Goal: Information Seeking & Learning: Check status

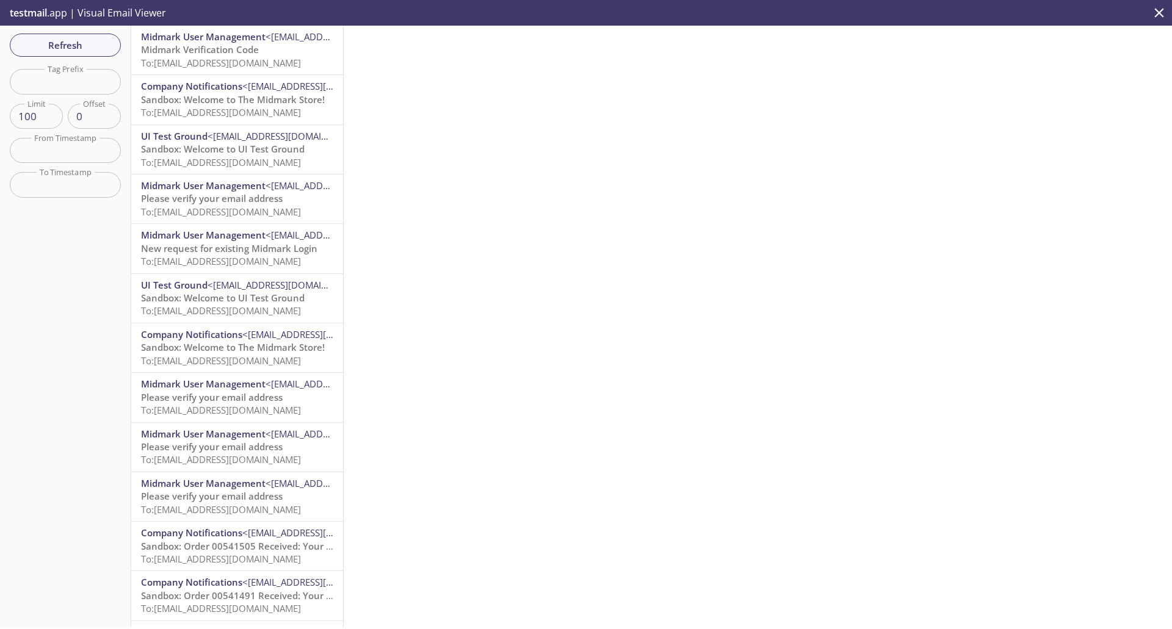
click at [68, 82] on input "text" at bounding box center [65, 81] width 111 height 25
type input "afrancis"
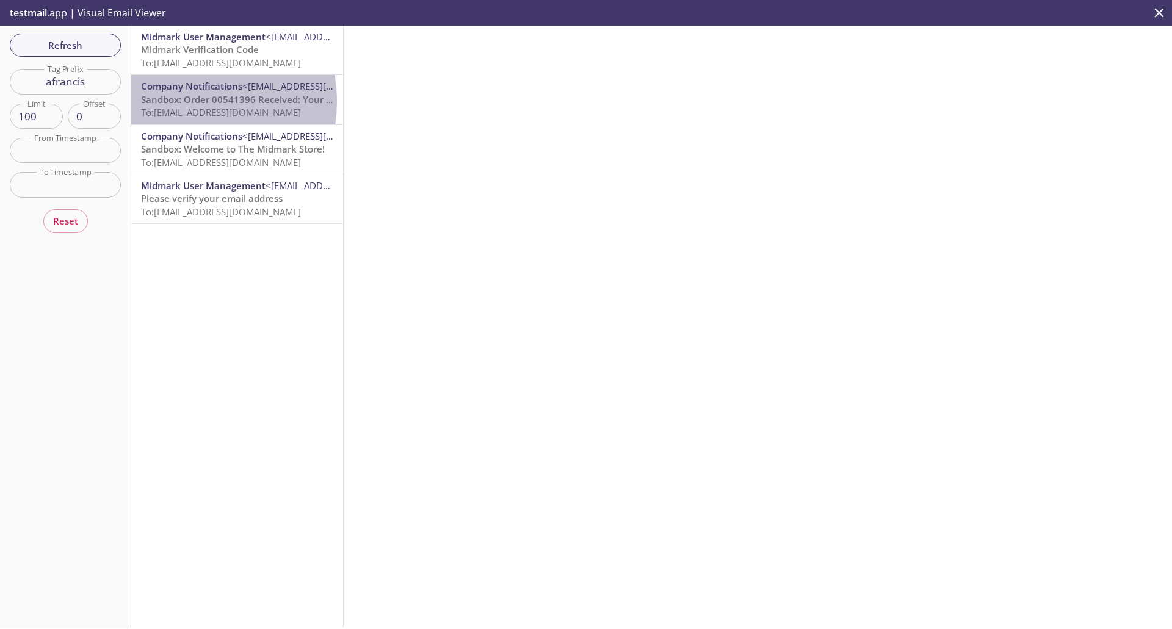
click at [177, 102] on span "Sandbox: Order 00541396 Received: Your order is being processed!" at bounding box center [288, 99] width 294 height 12
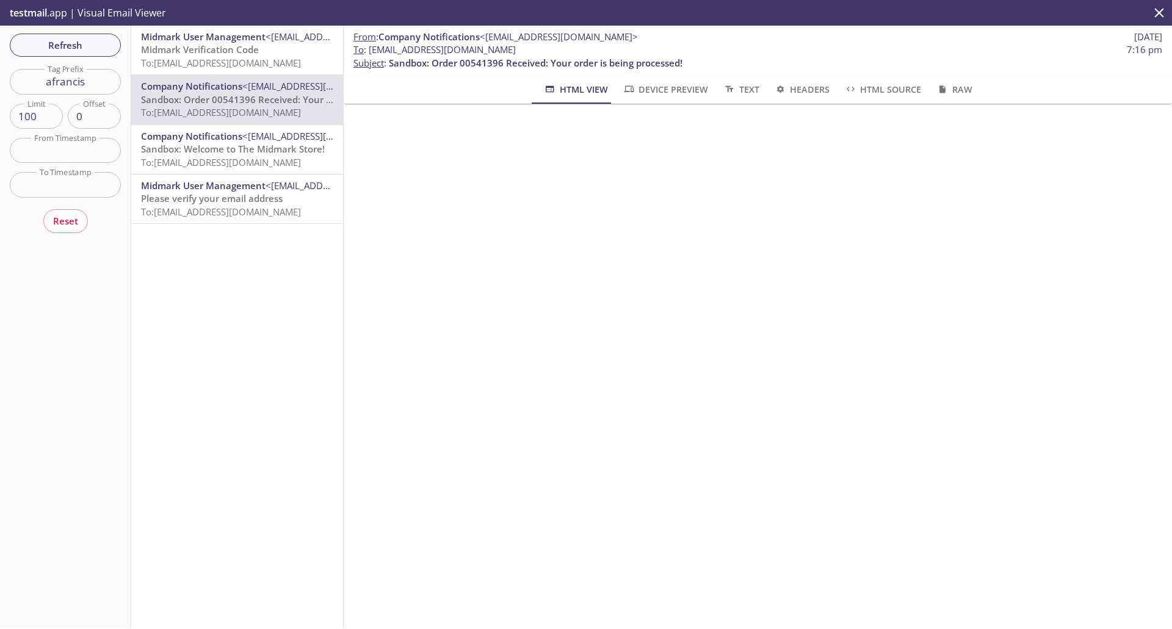
drag, startPoint x: 543, startPoint y: 52, endPoint x: 368, endPoint y: 51, distance: 175.2
click at [368, 51] on span "To : [EMAIL_ADDRESS][DOMAIN_NAME] 7:16 pm" at bounding box center [757, 49] width 809 height 13
copy span "[EMAIL_ADDRESS][DOMAIN_NAME]"
click at [90, 52] on span "Refresh" at bounding box center [66, 45] width 92 height 16
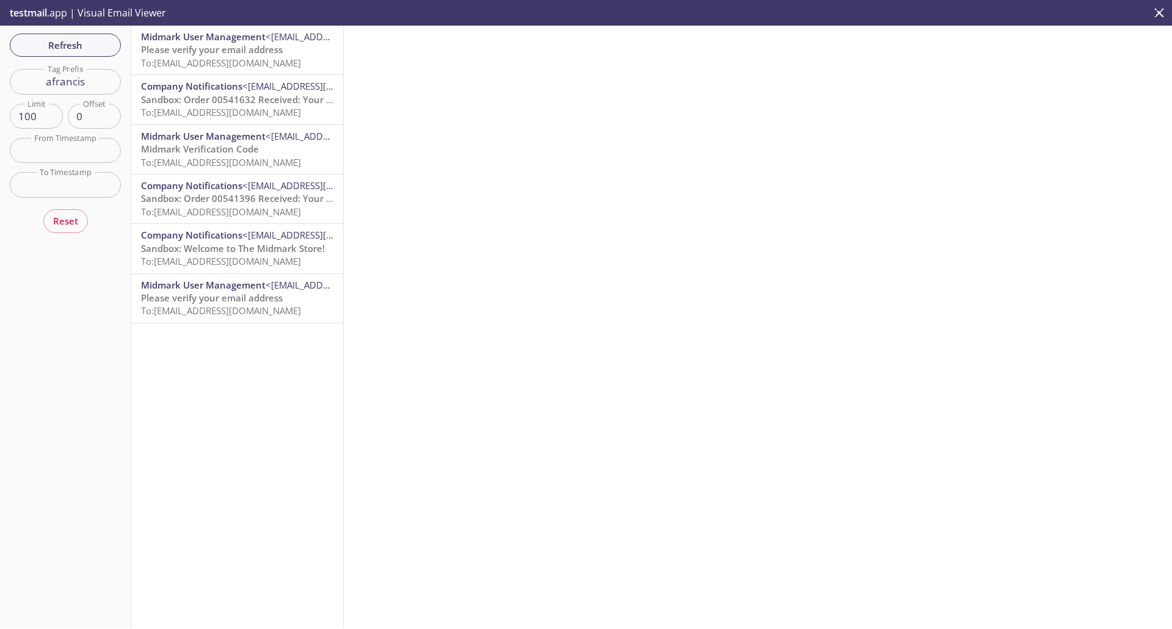
click at [174, 54] on span "Please verify your email address" at bounding box center [212, 49] width 142 height 12
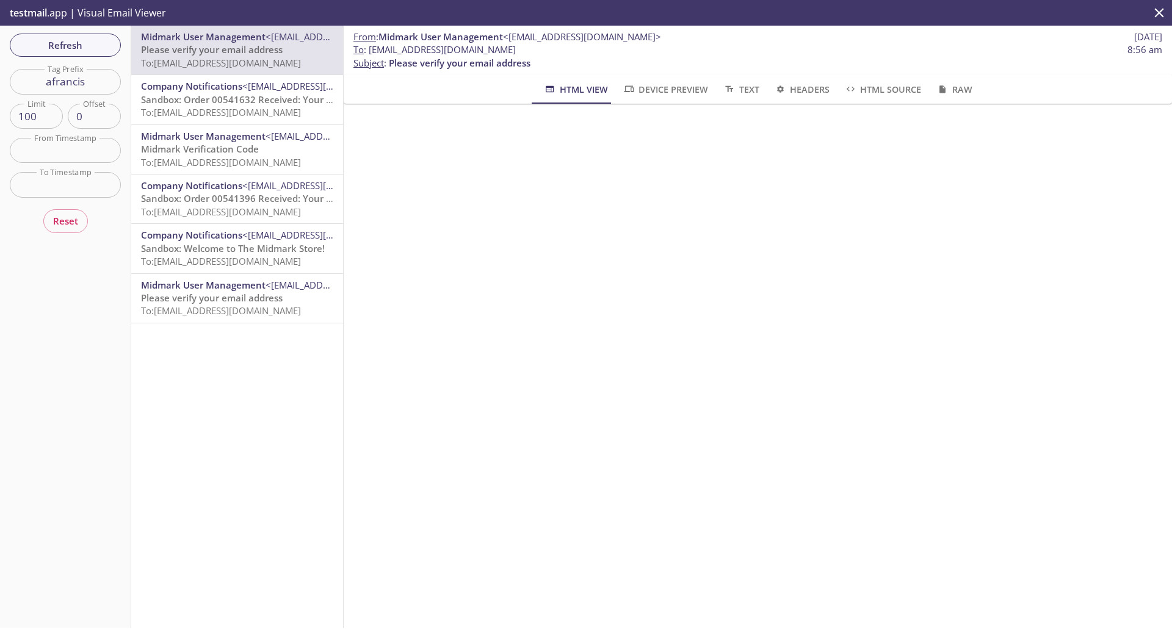
drag, startPoint x: 548, startPoint y: 50, endPoint x: 370, endPoint y: 49, distance: 178.3
click at [370, 49] on span "To : [EMAIL_ADDRESS][DOMAIN_NAME] 8:56 am" at bounding box center [757, 49] width 809 height 13
copy span "[EMAIL_ADDRESS][DOMAIN_NAME]"
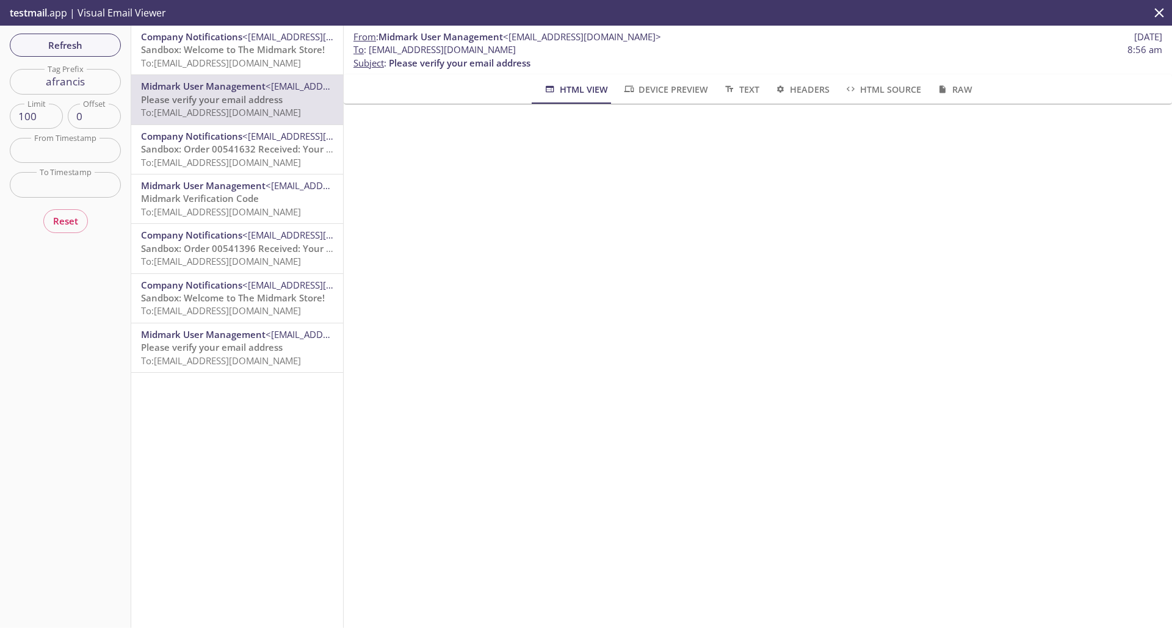
copy span "[EMAIL_ADDRESS][DOMAIN_NAME]"
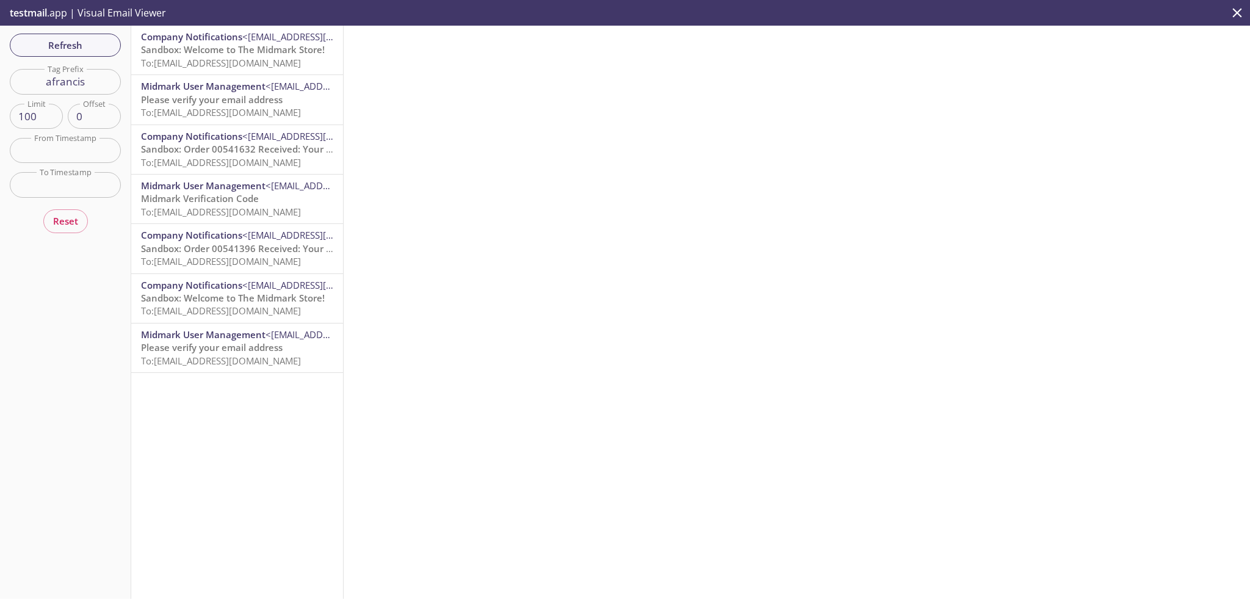
click at [277, 58] on span "To: [EMAIL_ADDRESS][DOMAIN_NAME]" at bounding box center [221, 63] width 160 height 12
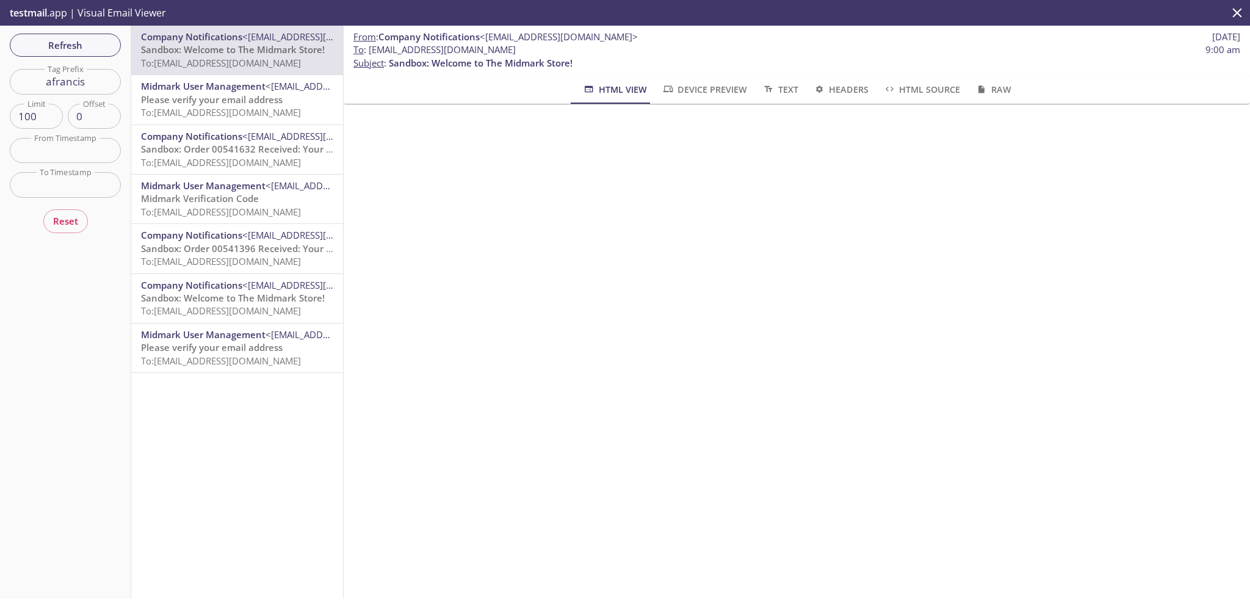
click at [78, 47] on span "Refresh" at bounding box center [66, 45] width 92 height 16
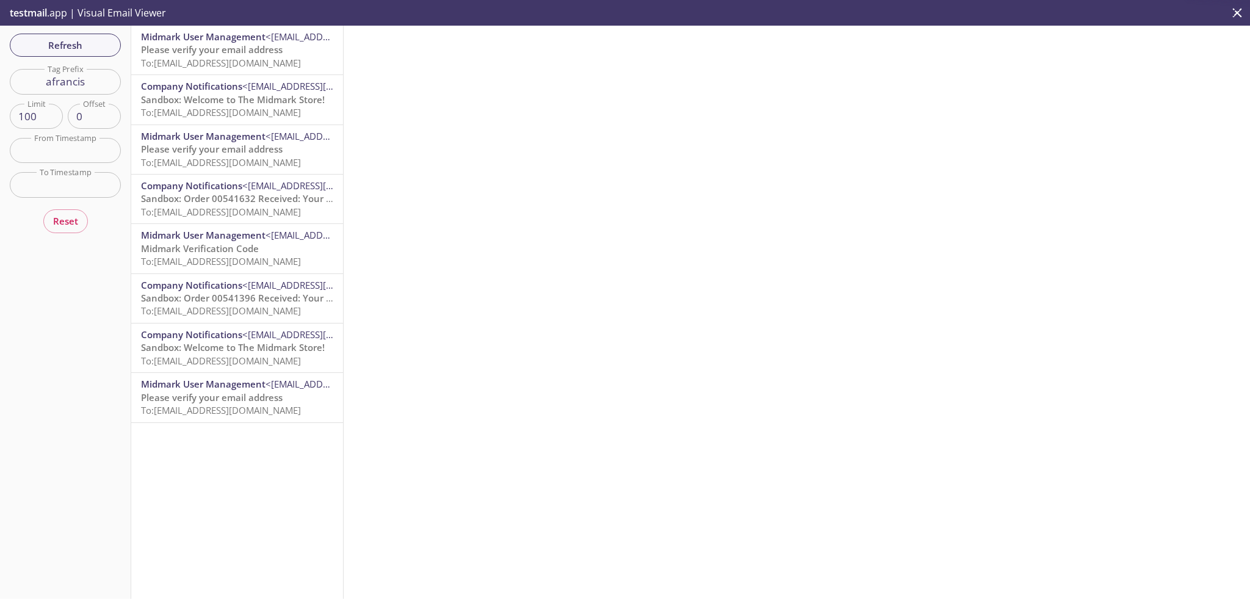
click at [239, 59] on span "To: [EMAIL_ADDRESS][DOMAIN_NAME]" at bounding box center [221, 63] width 160 height 12
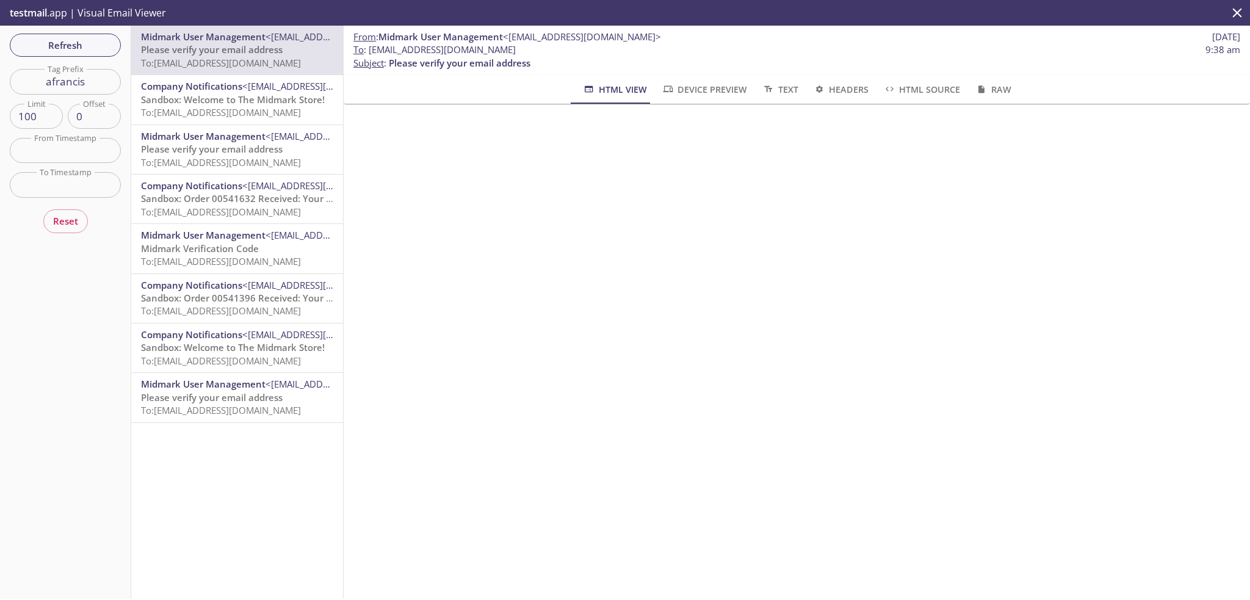
drag, startPoint x: 537, startPoint y: 47, endPoint x: 370, endPoint y: 52, distance: 167.4
click at [370, 52] on span "To : [EMAIL_ADDRESS][DOMAIN_NAME] 9:38 am" at bounding box center [796, 49] width 887 height 13
